Goal: Obtain resource: Download file/media

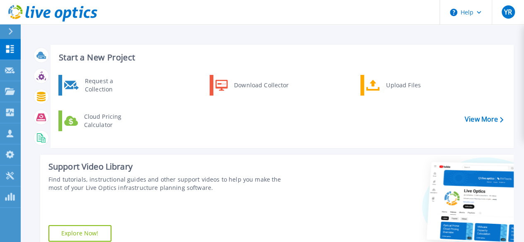
click at [298, 51] on div "Start a New Project Request a Collection Download Collector Upload Files Cloud …" at bounding box center [282, 97] width 463 height 104
click at [9, 99] on link "Projects Projects" at bounding box center [10, 91] width 21 height 21
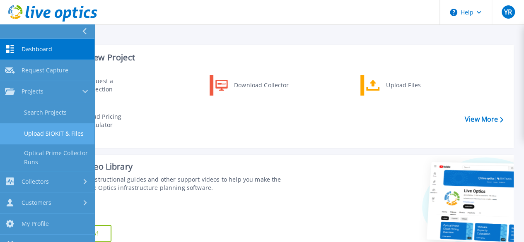
click at [64, 133] on link "Upload SIOKIT & Files" at bounding box center [47, 134] width 94 height 21
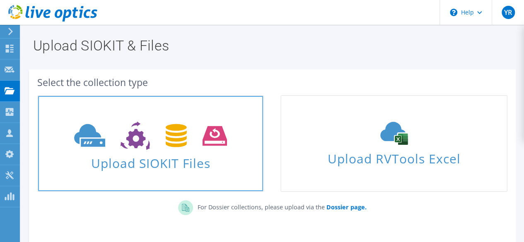
click at [198, 152] on span "Upload SIOKIT Files" at bounding box center [150, 161] width 225 height 18
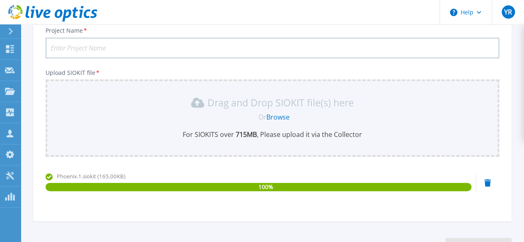
scroll to position [29, 0]
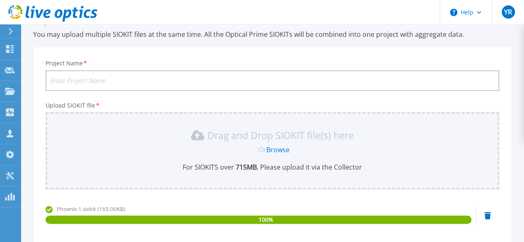
click at [112, 80] on input "Project Name *" at bounding box center [273, 80] width 454 height 21
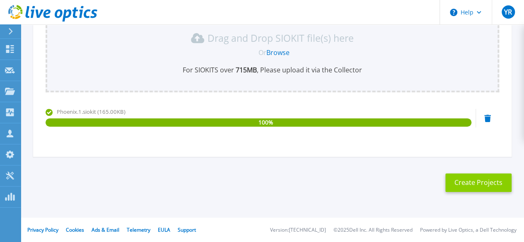
type input "Pheonix - Ogilvy"
click at [471, 184] on button "Create Projects" at bounding box center [479, 183] width 66 height 19
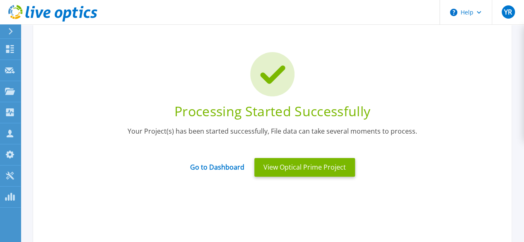
scroll to position [36, 0]
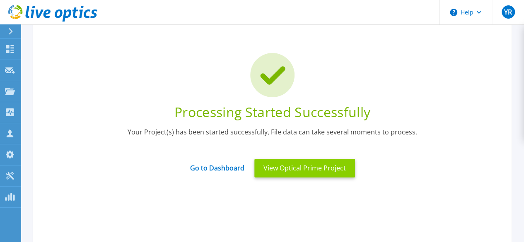
click at [305, 170] on button "View Optical Prime Project" at bounding box center [304, 168] width 101 height 19
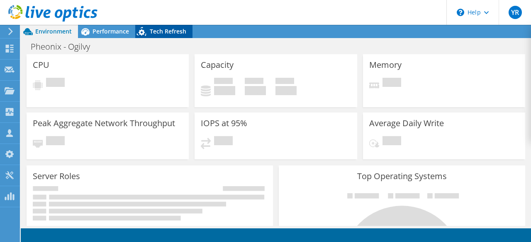
click at [152, 32] on span "Tech Refresh" at bounding box center [168, 31] width 36 height 8
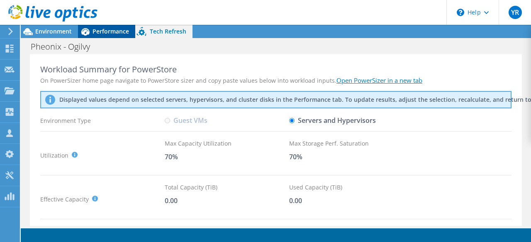
click at [105, 32] on span "Performance" at bounding box center [110, 31] width 36 height 8
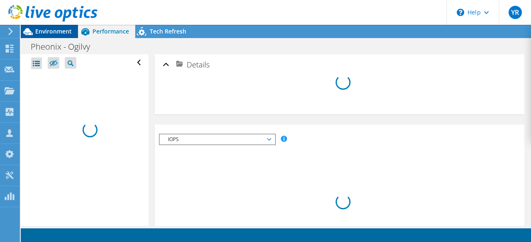
click at [51, 30] on span "Environment" at bounding box center [53, 31] width 36 height 8
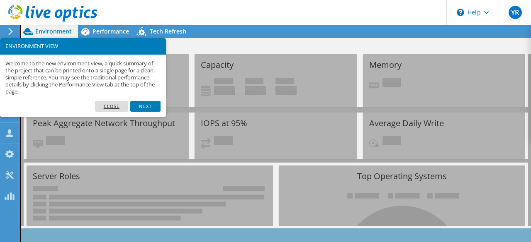
click at [116, 108] on link "Close" at bounding box center [112, 106] width 34 height 11
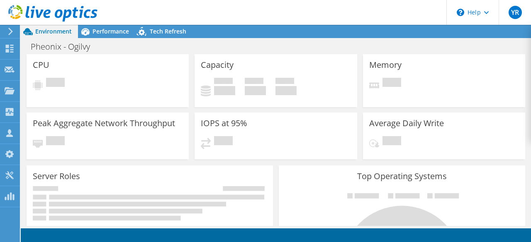
scroll to position [171, 0]
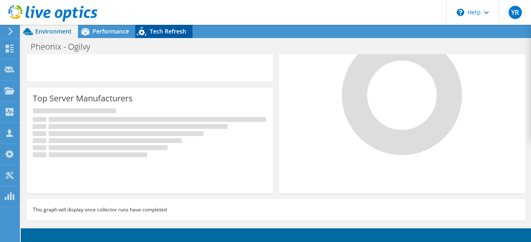
click at [148, 33] on icon at bounding box center [142, 32] width 15 height 17
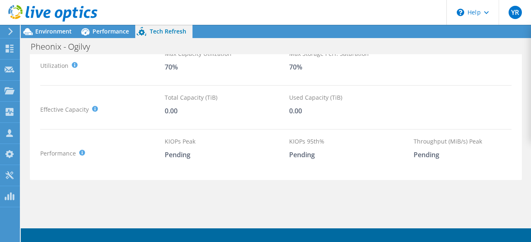
scroll to position [0, 0]
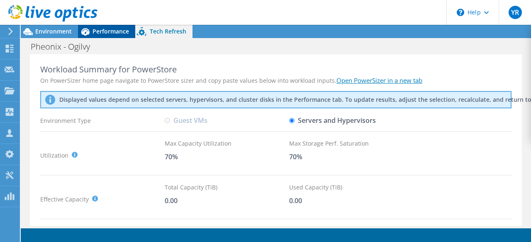
click at [104, 29] on span "Performance" at bounding box center [110, 31] width 36 height 8
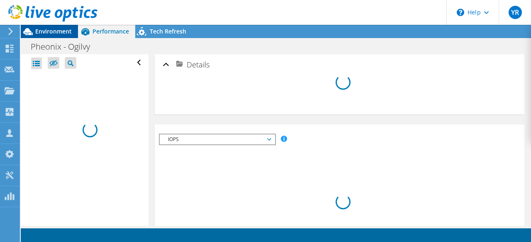
click at [45, 32] on span "Environment" at bounding box center [53, 31] width 36 height 8
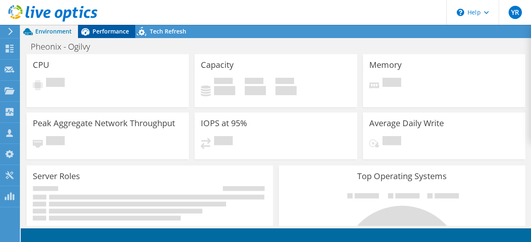
click at [108, 31] on span "Performance" at bounding box center [110, 31] width 36 height 8
click at [10, 35] on icon at bounding box center [10, 31] width 6 height 7
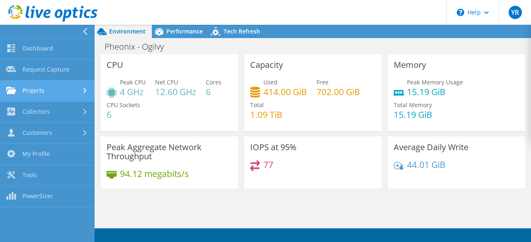
click at [30, 92] on link "Projects" at bounding box center [47, 91] width 94 height 21
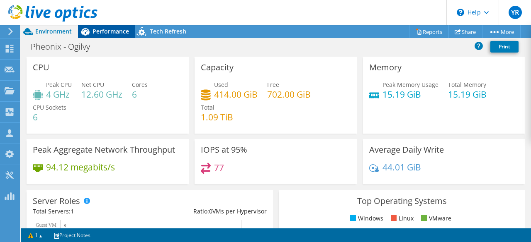
click at [108, 29] on span "Performance" at bounding box center [110, 31] width 36 height 8
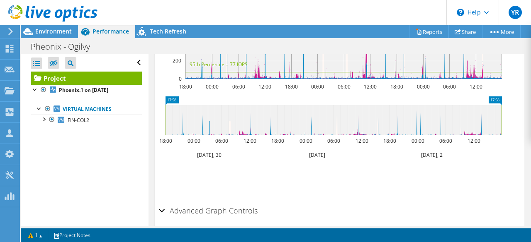
scroll to position [425, 0]
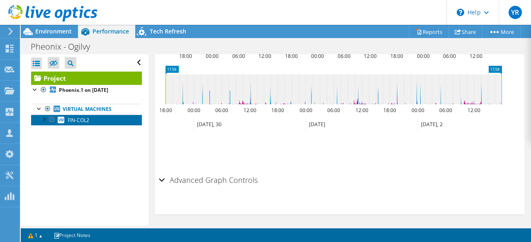
click at [72, 121] on span "FIN-COL2" at bounding box center [79, 120] width 22 height 7
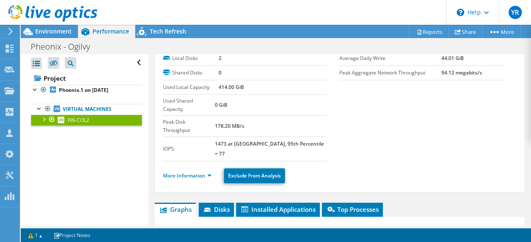
scroll to position [0, 0]
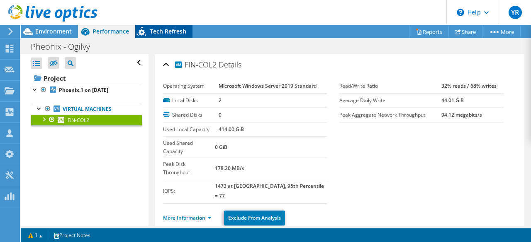
click at [165, 35] on span "Tech Refresh" at bounding box center [168, 31] width 36 height 8
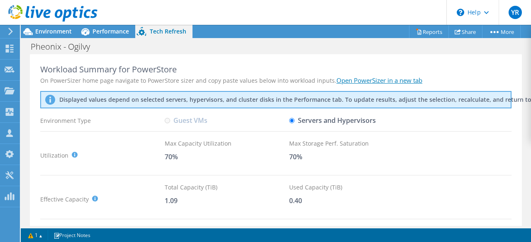
scroll to position [90, 0]
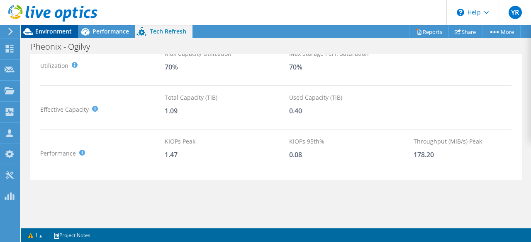
click at [46, 29] on span "Environment" at bounding box center [53, 31] width 36 height 8
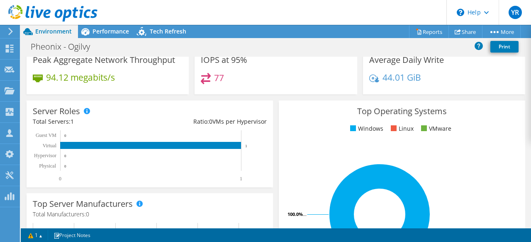
scroll to position [0, 0]
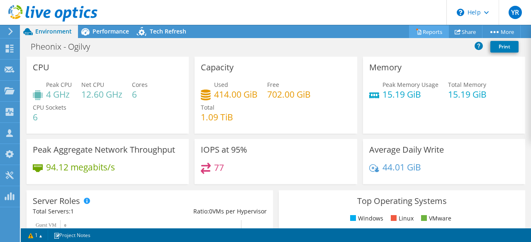
click at [420, 27] on link "Reports" at bounding box center [429, 31] width 40 height 13
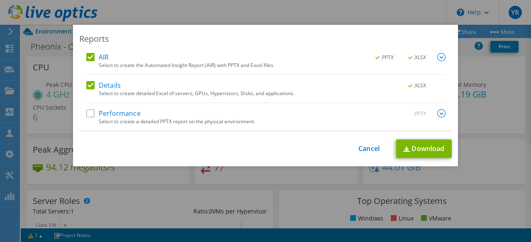
click at [437, 57] on img at bounding box center [441, 57] width 8 height 8
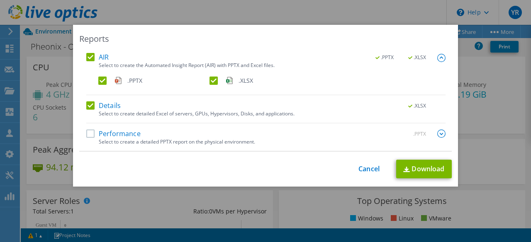
click at [99, 82] on label ".PPTX" at bounding box center [152, 81] width 109 height 8
click at [0, 0] on input ".PPTX" at bounding box center [0, 0] width 0 height 0
click at [86, 135] on label "Performance" at bounding box center [113, 134] width 54 height 8
click at [0, 0] on input "Performance" at bounding box center [0, 0] width 0 height 0
click at [437, 133] on img at bounding box center [441, 134] width 8 height 8
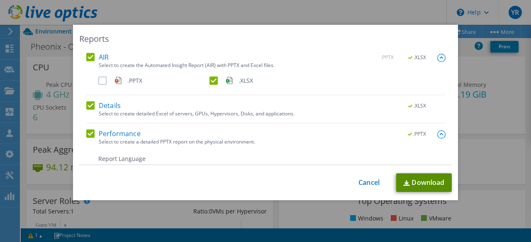
click at [414, 181] on link "Download" at bounding box center [424, 183] width 56 height 19
click at [368, 184] on link "Cancel" at bounding box center [368, 183] width 21 height 8
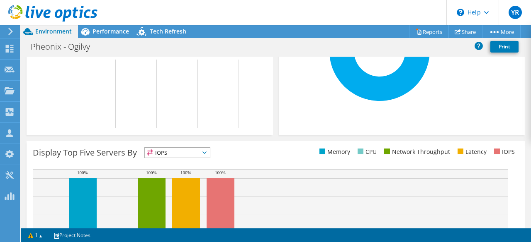
scroll to position [303, 0]
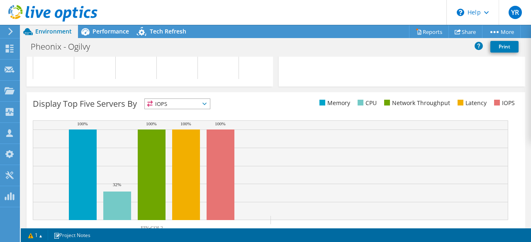
click at [206, 107] on span "IOPS" at bounding box center [177, 104] width 65 height 10
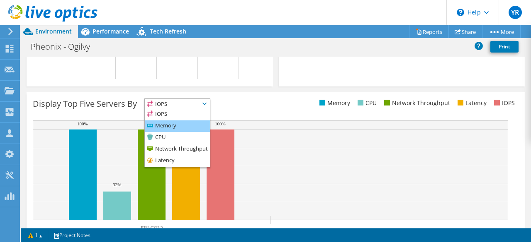
click at [166, 126] on li "Memory" at bounding box center [177, 127] width 65 height 12
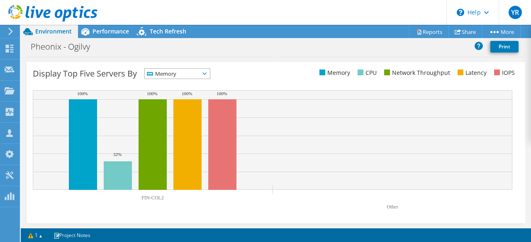
scroll to position [314, 0]
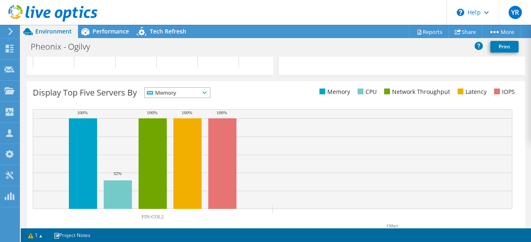
click at [210, 90] on span "Memory" at bounding box center [177, 93] width 65 height 10
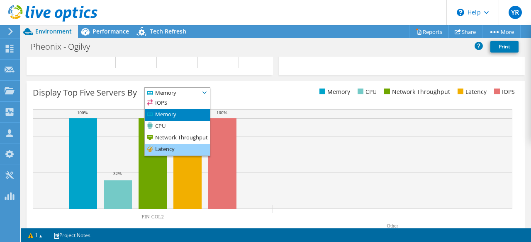
click at [175, 150] on li "Latency" at bounding box center [177, 150] width 65 height 12
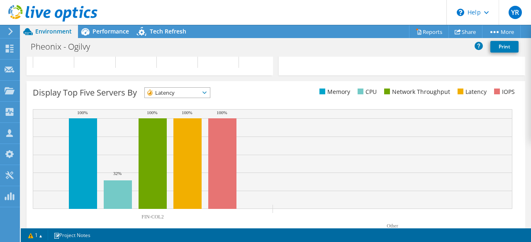
click at [199, 95] on span "Latency" at bounding box center [172, 93] width 55 height 10
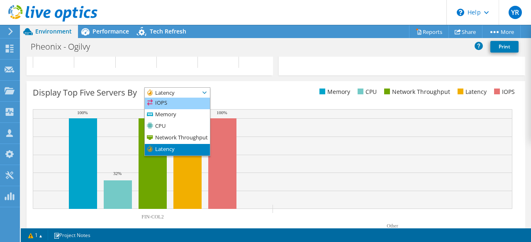
click at [161, 103] on li "IOPS" at bounding box center [177, 104] width 65 height 12
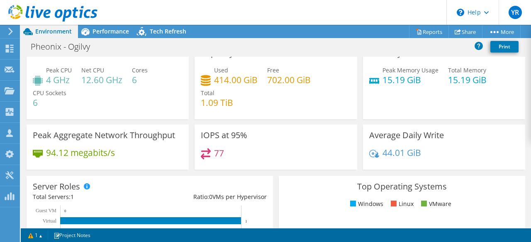
scroll to position [0, 0]
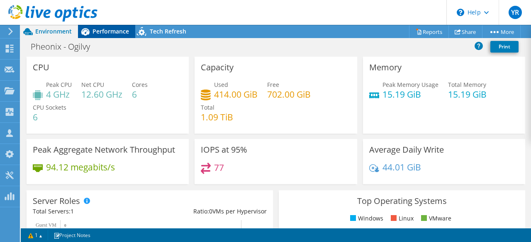
click at [105, 30] on span "Performance" at bounding box center [110, 31] width 36 height 8
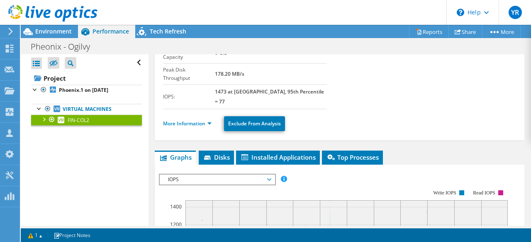
scroll to position [153, 0]
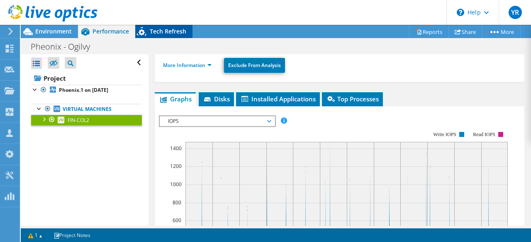
click at [154, 29] on span "Tech Refresh" at bounding box center [168, 31] width 36 height 8
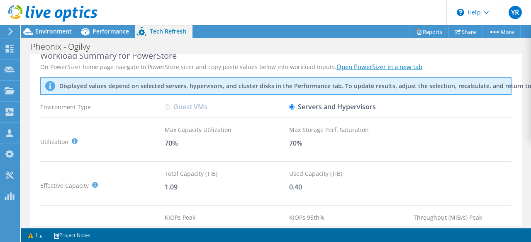
scroll to position [0, 0]
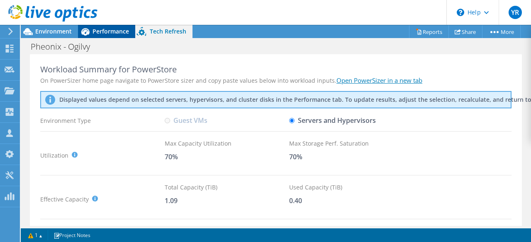
click at [104, 29] on span "Performance" at bounding box center [110, 31] width 36 height 8
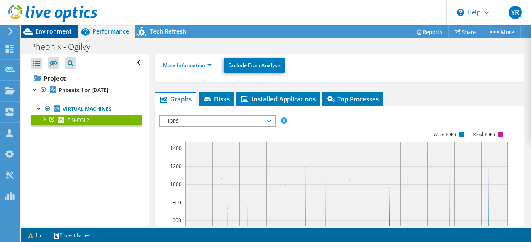
click at [45, 30] on span "Environment" at bounding box center [53, 31] width 36 height 8
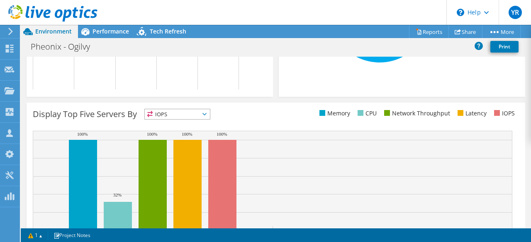
scroll to position [333, 0]
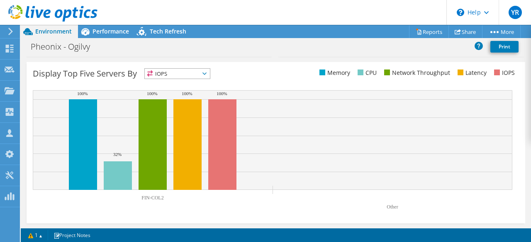
click at [199, 73] on span "IOPS" at bounding box center [172, 74] width 55 height 10
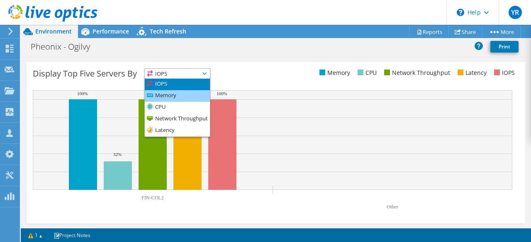
click at [174, 94] on li "Memory" at bounding box center [177, 96] width 65 height 12
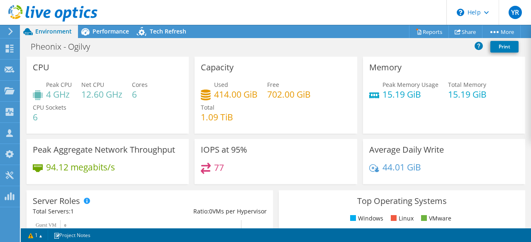
scroll to position [29, 0]
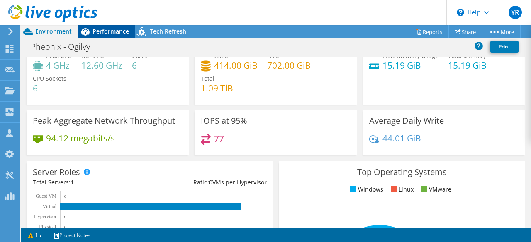
click at [110, 31] on span "Performance" at bounding box center [110, 31] width 36 height 8
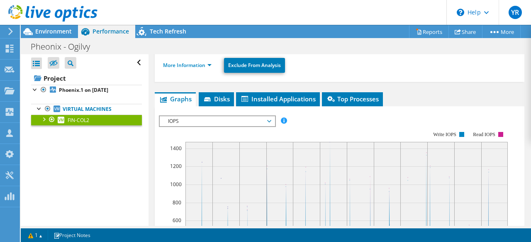
scroll to position [0, 0]
click at [332, 92] on li "Top Processes" at bounding box center [352, 99] width 61 height 14
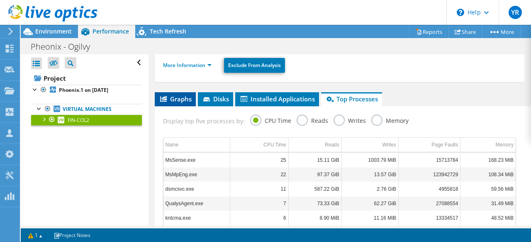
click at [184, 95] on span "Graphs" at bounding box center [175, 99] width 33 height 8
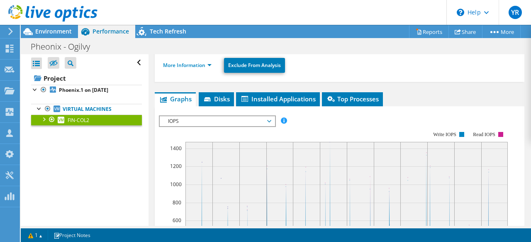
click at [264, 116] on span "IOPS" at bounding box center [217, 121] width 107 height 10
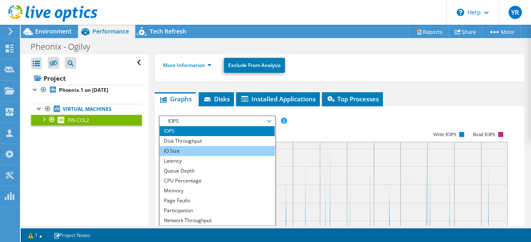
scroll to position [30, 0]
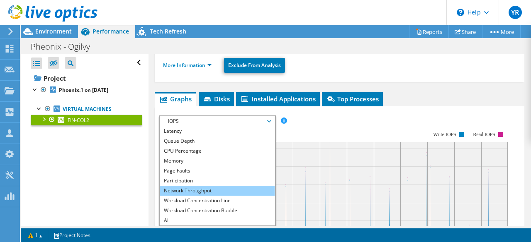
click at [202, 186] on li "Network Throughput" at bounding box center [217, 191] width 115 height 10
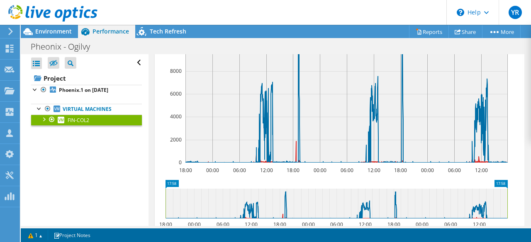
scroll to position [271, 0]
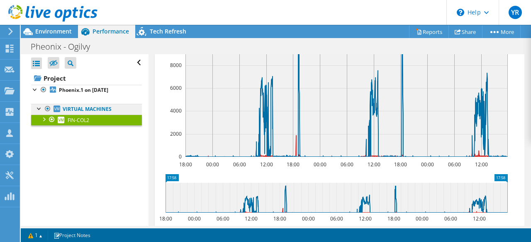
click at [72, 107] on link "Virtual Machines" at bounding box center [86, 109] width 111 height 11
click at [42, 116] on div at bounding box center [43, 119] width 8 height 8
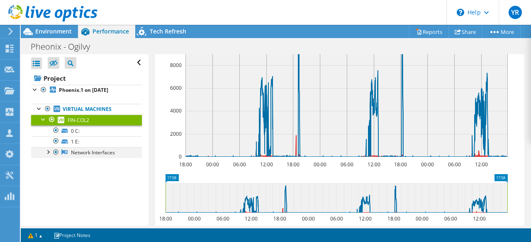
click at [51, 151] on div at bounding box center [48, 152] width 8 height 8
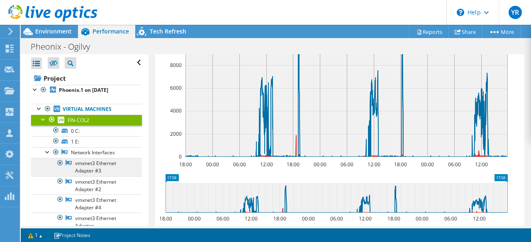
scroll to position [22, 0]
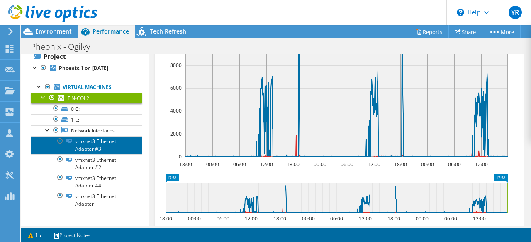
click at [97, 142] on link "vmxnet3 Ethernet Adapter #3" at bounding box center [86, 145] width 111 height 18
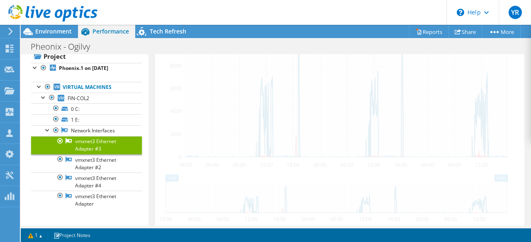
scroll to position [192, 0]
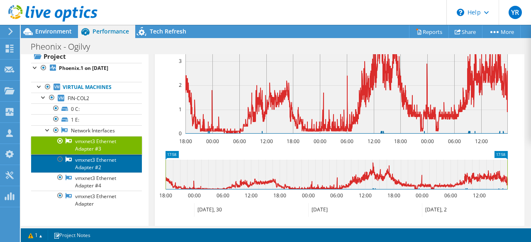
click at [99, 163] on link "vmxnet3 Ethernet Adapter #2" at bounding box center [86, 164] width 111 height 18
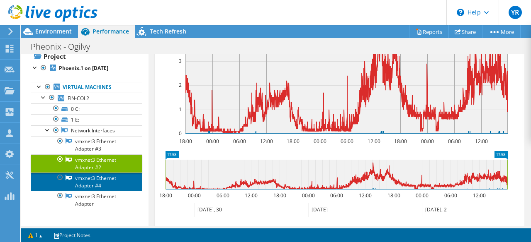
click at [101, 179] on link "vmxnet3 Ethernet Adapter #4" at bounding box center [86, 182] width 111 height 18
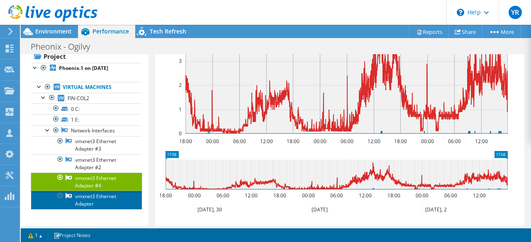
click at [102, 196] on link "vmxnet3 Ethernet Adapter" at bounding box center [86, 200] width 111 height 18
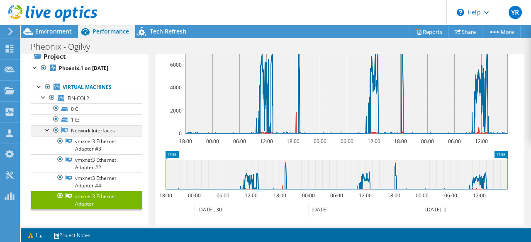
click at [46, 128] on div at bounding box center [48, 130] width 8 height 8
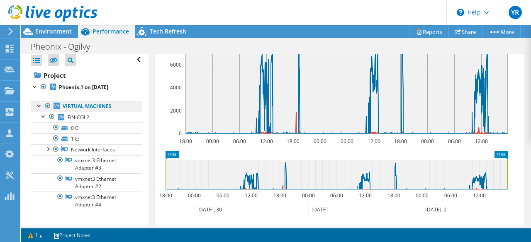
scroll to position [0, 0]
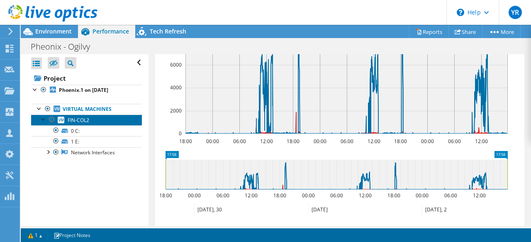
click at [83, 119] on span "FIN-COL2" at bounding box center [79, 120] width 22 height 7
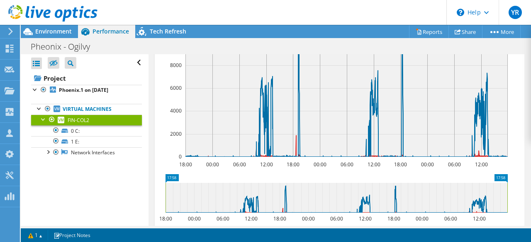
scroll to position [357, 0]
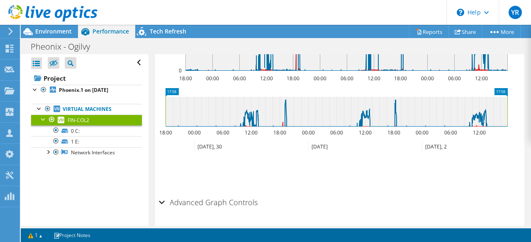
click at [214, 194] on h2 "Advanced Graph Controls" at bounding box center [208, 202] width 99 height 17
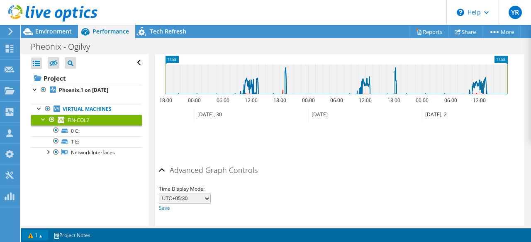
click at [43, 237] on link "1" at bounding box center [35, 235] width 26 height 10
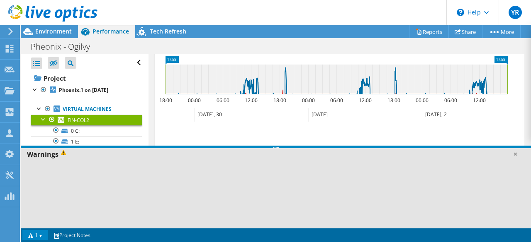
click at [43, 237] on link "1" at bounding box center [35, 235] width 26 height 10
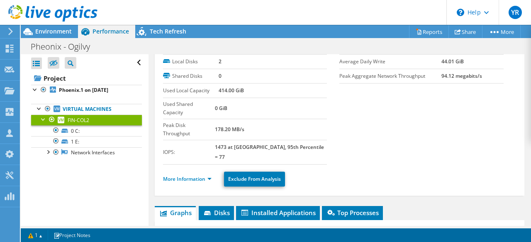
scroll to position [0, 0]
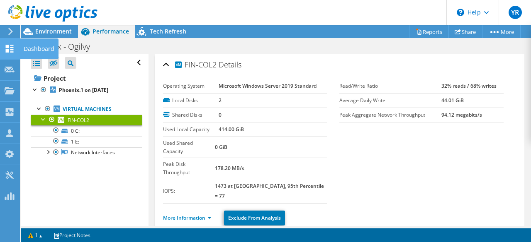
click at [7, 48] on use at bounding box center [10, 49] width 8 height 8
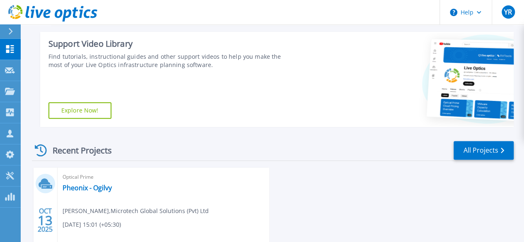
scroll to position [204, 0]
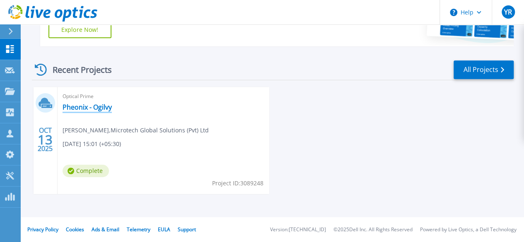
click at [86, 107] on link "Pheonix - Ogilvy" at bounding box center [87, 107] width 49 height 8
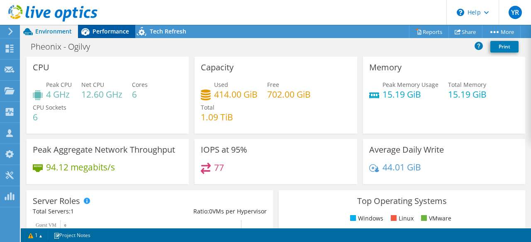
click at [110, 30] on span "Performance" at bounding box center [110, 31] width 36 height 8
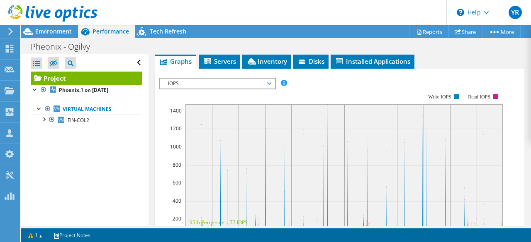
scroll to position [237, 0]
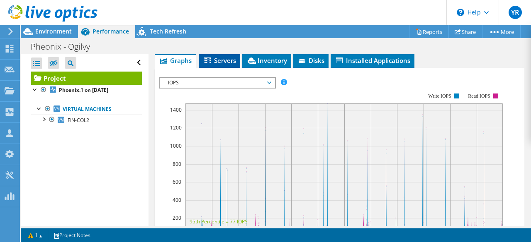
click at [229, 56] on span "Servers" at bounding box center [219, 60] width 33 height 8
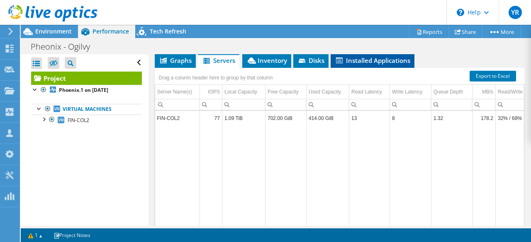
click at [390, 58] on span "Installed Applications" at bounding box center [371, 60] width 75 height 8
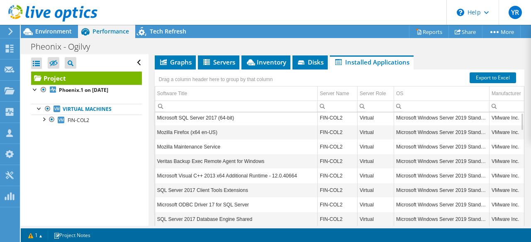
scroll to position [0, 0]
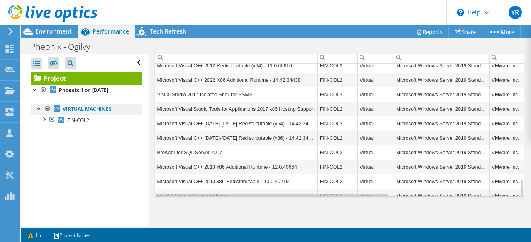
click at [86, 112] on link "Virtual Machines" at bounding box center [86, 109] width 111 height 11
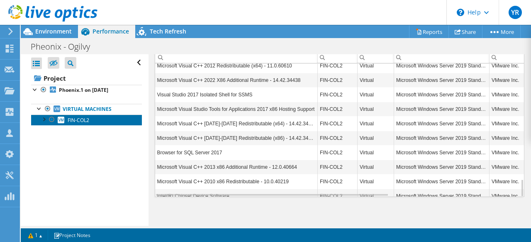
click at [85, 123] on span "FIN-COL2" at bounding box center [79, 120] width 22 height 7
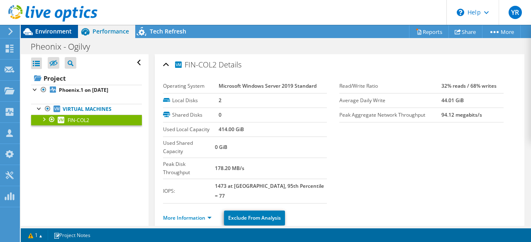
click at [54, 33] on span "Environment" at bounding box center [53, 31] width 36 height 8
